Goal: Navigation & Orientation: Find specific page/section

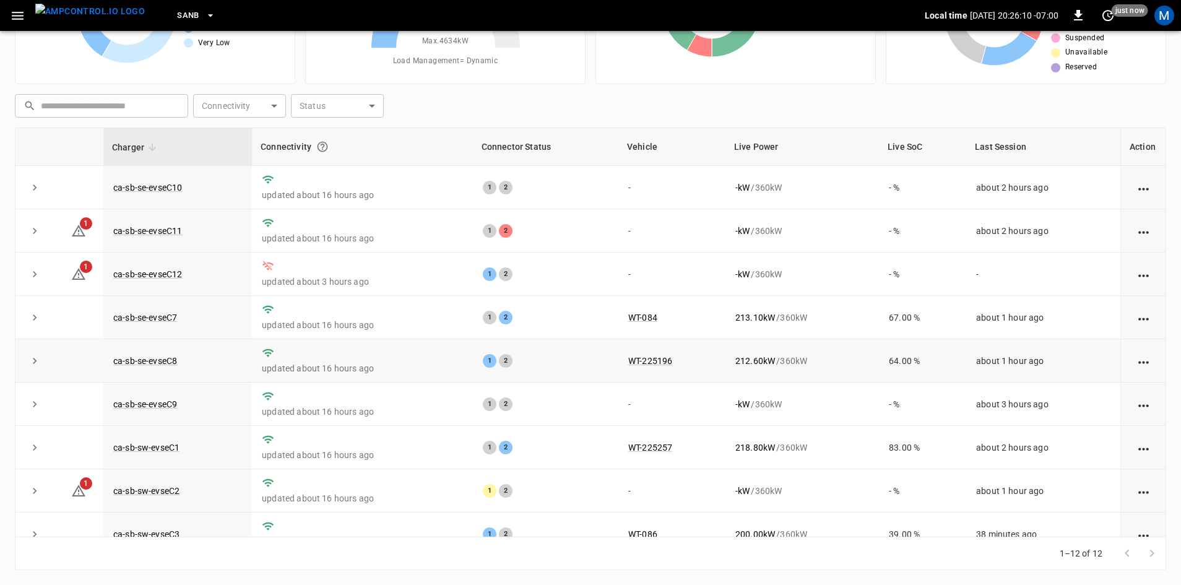
scroll to position [58, 0]
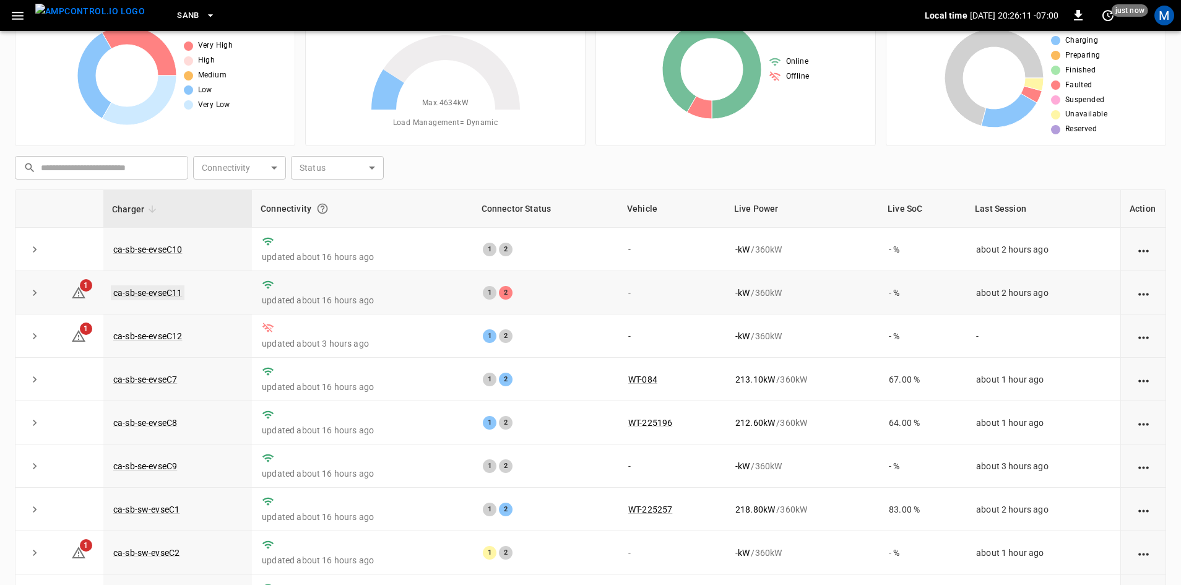
click at [153, 296] on link "ca-sb-se-evseC11" at bounding box center [148, 292] width 74 height 15
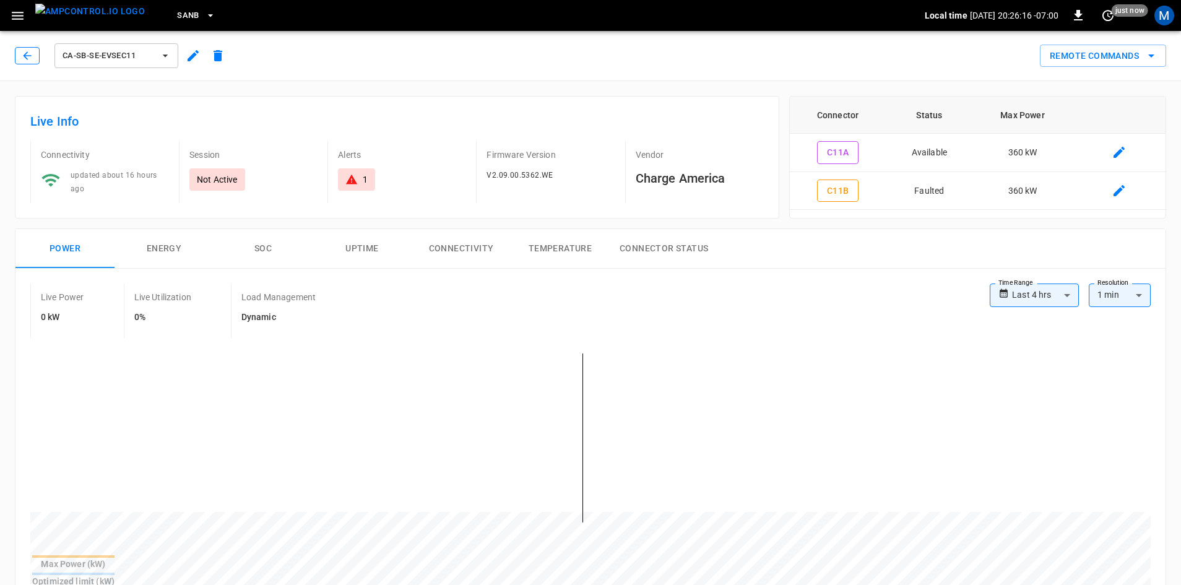
click at [25, 53] on icon "button" at bounding box center [27, 56] width 12 height 12
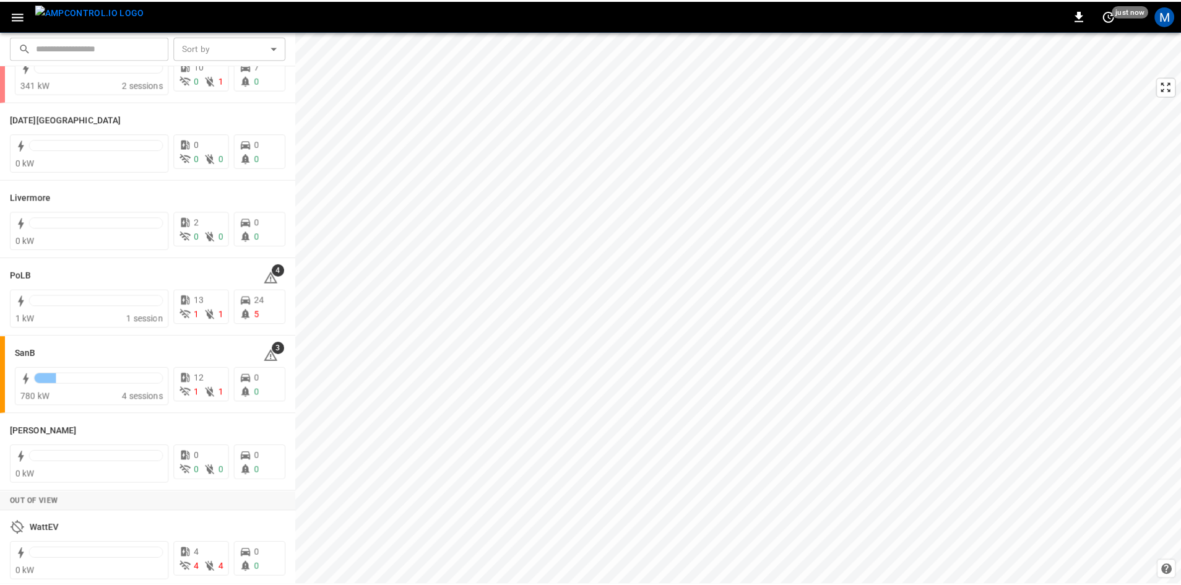
scroll to position [219, 0]
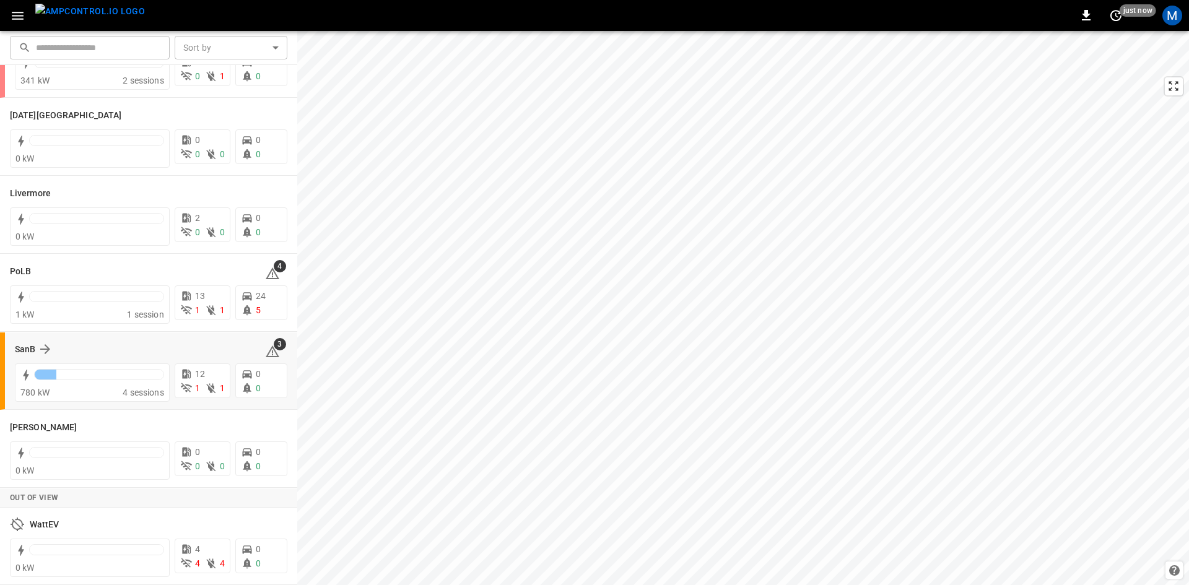
click at [160, 344] on div "SanB" at bounding box center [132, 349] width 235 height 15
click at [44, 347] on icon at bounding box center [45, 349] width 15 height 15
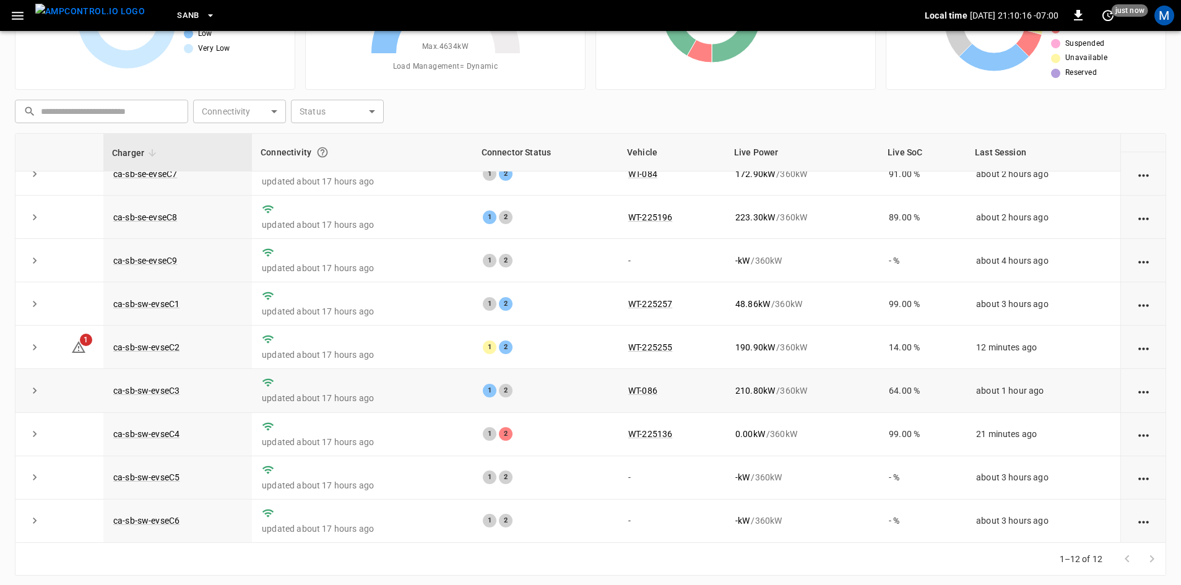
scroll to position [119, 0]
